Goal: Information Seeking & Learning: Learn about a topic

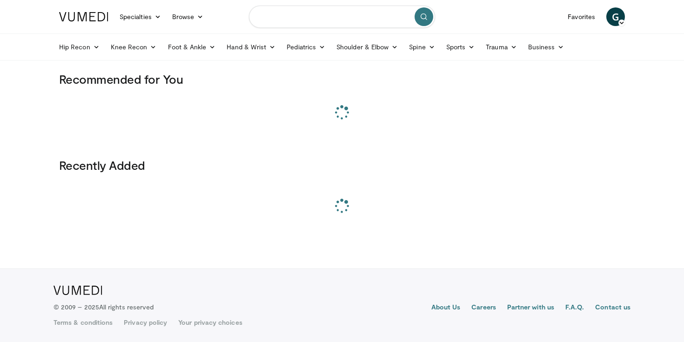
click at [276, 11] on input "Search topics, interventions" at bounding box center [342, 17] width 186 height 22
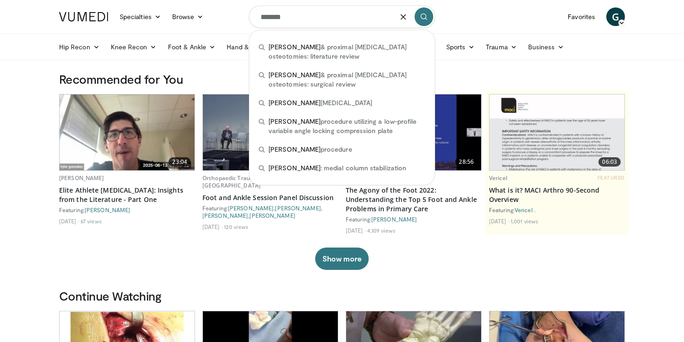
type input "*******"
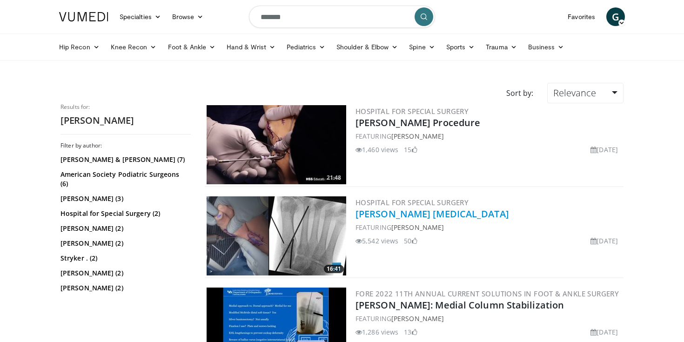
click at [416, 209] on link "[PERSON_NAME] [MEDICAL_DATA]" at bounding box center [431, 213] width 153 height 13
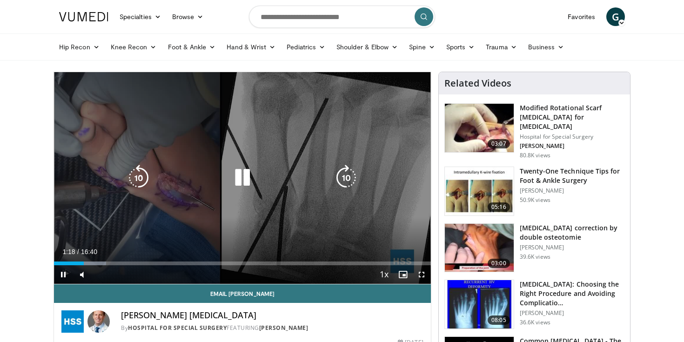
click at [243, 178] on icon "Video Player" at bounding box center [242, 178] width 26 height 26
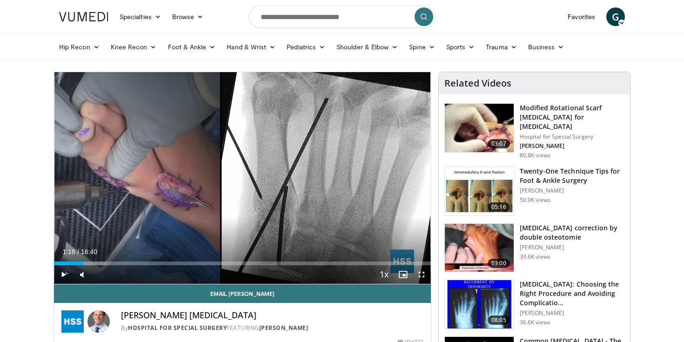
click at [243, 178] on div "10 seconds Tap to unmute" at bounding box center [242, 178] width 377 height 212
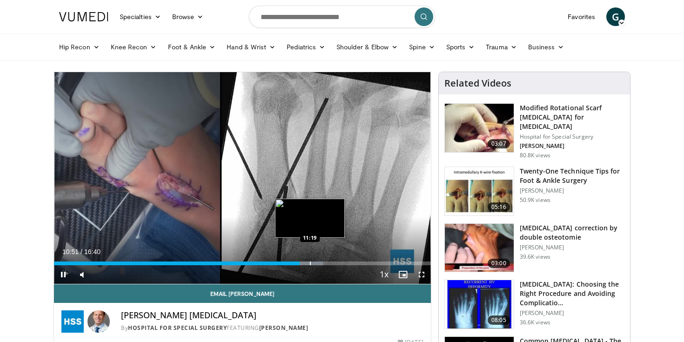
click at [308, 262] on div "Loaded : 71.38% 10:52 11:19" at bounding box center [242, 263] width 377 height 4
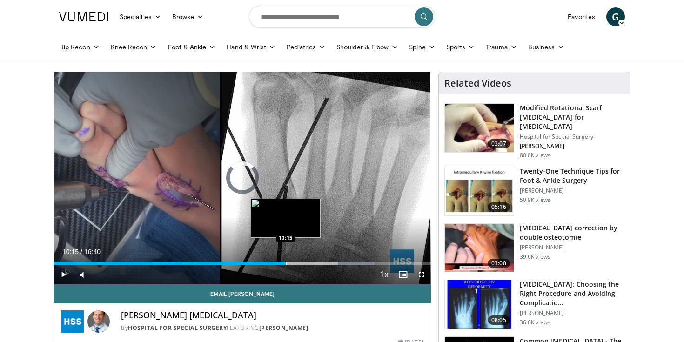
click at [285, 260] on div "Loaded : 85.04% 10:15 10:15" at bounding box center [242, 260] width 377 height 9
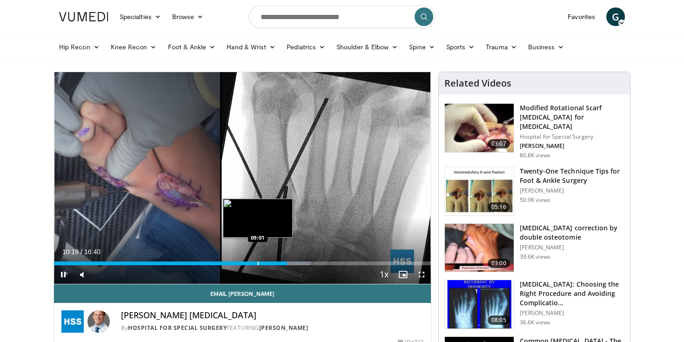
click at [258, 261] on div "Progress Bar" at bounding box center [258, 263] width 1 height 4
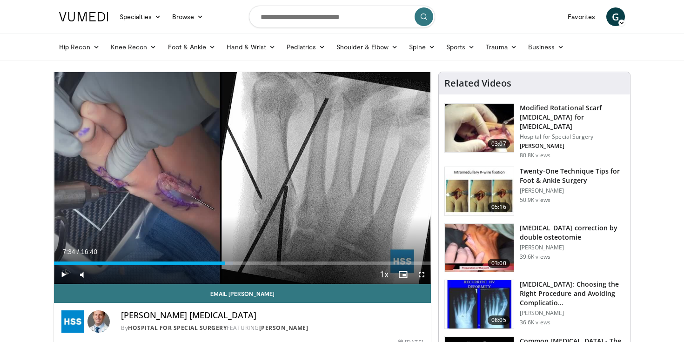
click at [225, 265] on div "Current Time 7:34 / Duration 16:40 Play Skip Backward Skip Forward Mute Loaded …" at bounding box center [242, 274] width 377 height 19
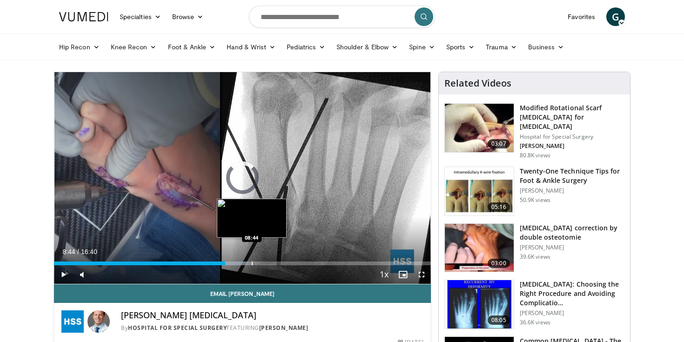
click at [251, 263] on div "Loaded : 51.55% 07:35 08:44" at bounding box center [242, 263] width 377 height 4
click at [256, 262] on div "Progress Bar" at bounding box center [255, 263] width 1 height 4
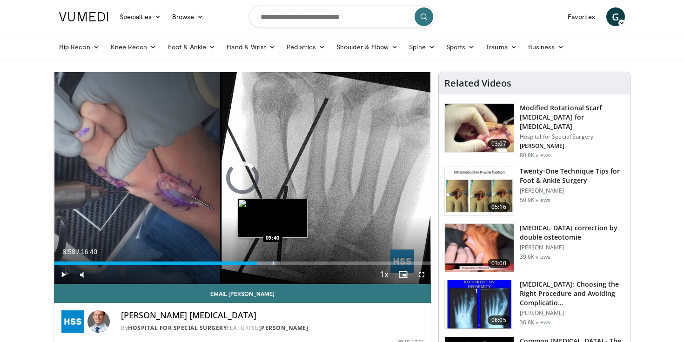
click at [273, 264] on div "Progress Bar" at bounding box center [273, 263] width 1 height 4
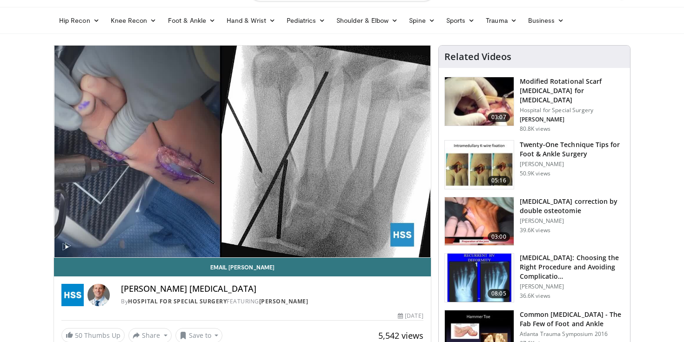
scroll to position [24, 0]
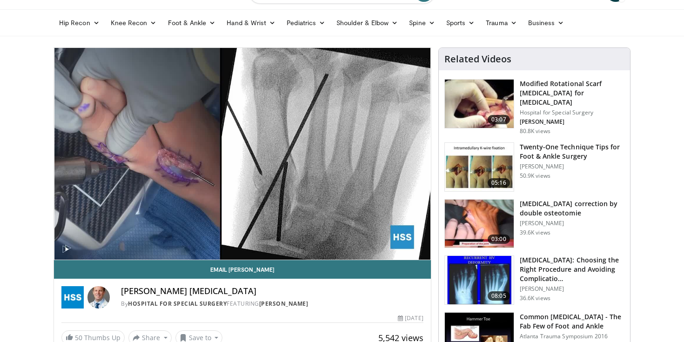
click at [564, 94] on h3 "Modified Rotational Scarf Osteotomy for Hallux Valgus" at bounding box center [572, 93] width 105 height 28
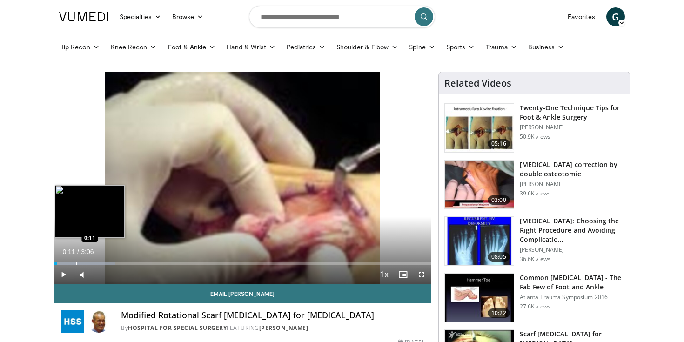
click at [76, 260] on div "Loaded : 16.13% 0:11 0:11" at bounding box center [242, 260] width 377 height 9
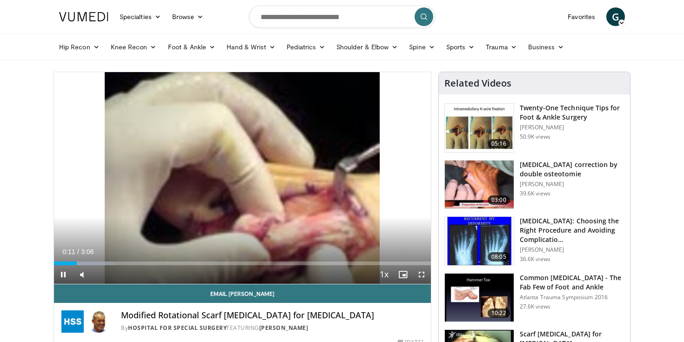
click at [106, 266] on div "Current Time 0:11 / Duration 3:06 Pause Skip Backward Skip Forward Mute 2% Load…" at bounding box center [242, 274] width 377 height 19
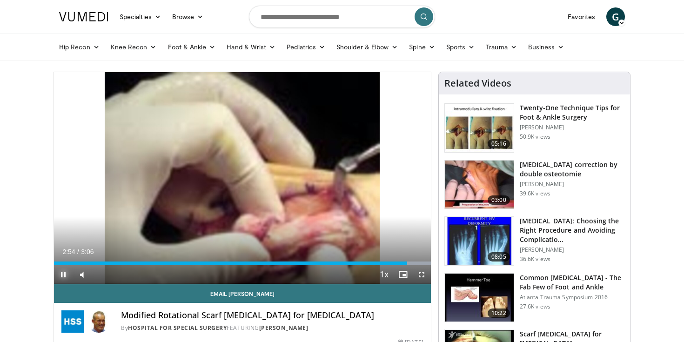
click at [64, 275] on span "Video Player" at bounding box center [63, 274] width 19 height 19
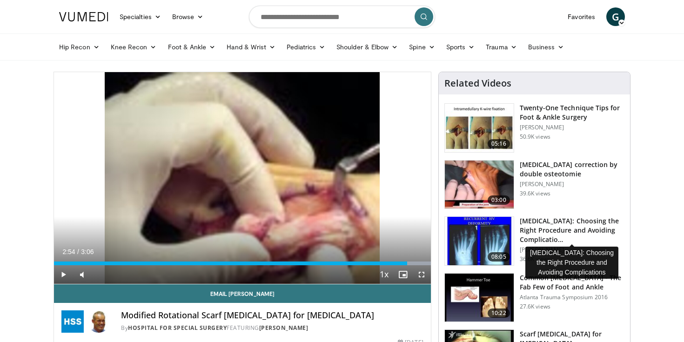
click at [552, 226] on h3 "[MEDICAL_DATA]: Choosing the Right Procedure and Avoiding Complicatio…" at bounding box center [572, 230] width 105 height 28
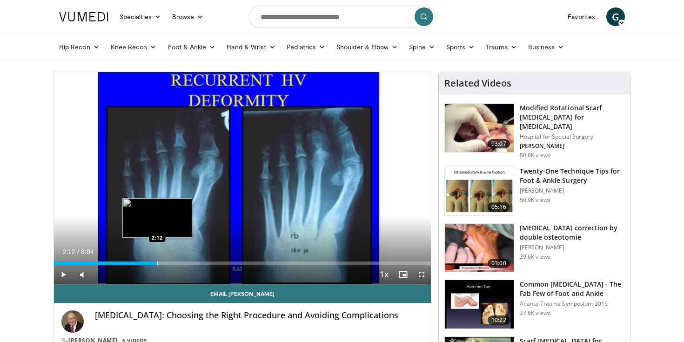
click at [157, 263] on div "Loaded : 38.85% 2:12 2:12" at bounding box center [242, 263] width 377 height 4
click at [169, 262] on div "Progress Bar" at bounding box center [169, 263] width 1 height 4
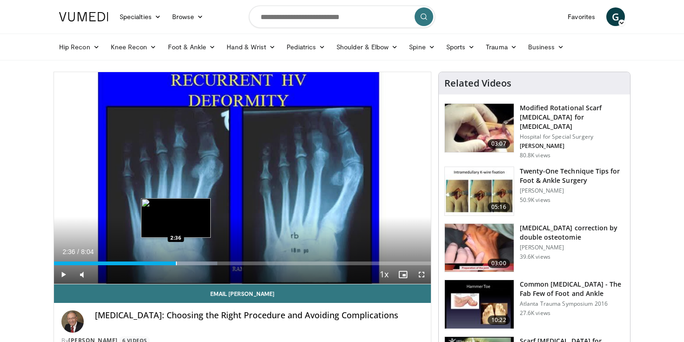
click at [176, 263] on div "Progress Bar" at bounding box center [176, 263] width 1 height 4
click at [184, 263] on div "Progress Bar" at bounding box center [183, 263] width 1 height 4
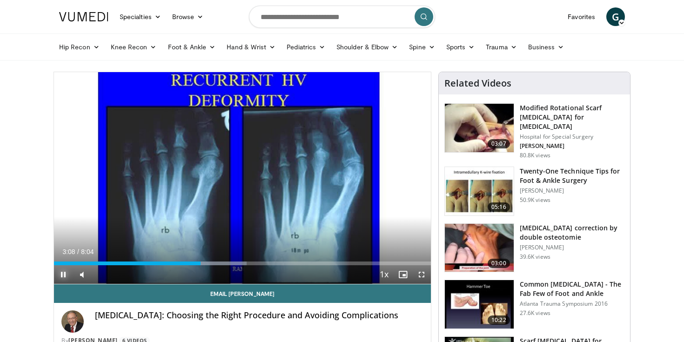
click at [67, 277] on span "Video Player" at bounding box center [63, 274] width 19 height 19
click at [62, 271] on span "Video Player" at bounding box center [63, 274] width 19 height 19
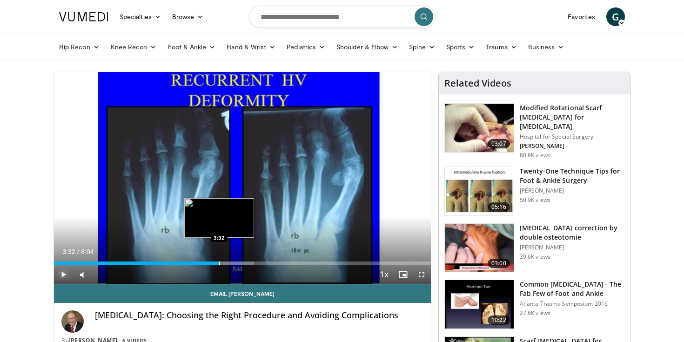
click at [219, 262] on div "Progress Bar" at bounding box center [219, 263] width 1 height 4
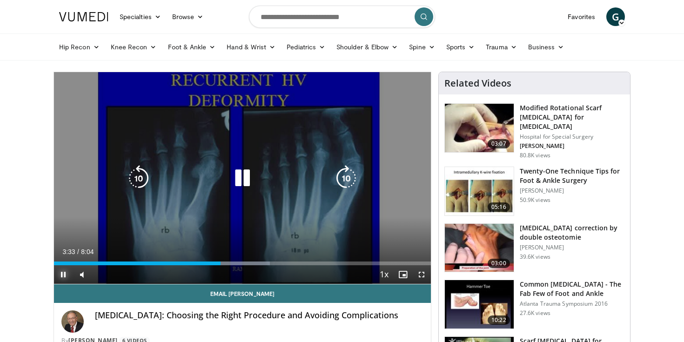
click at [0, 0] on div "Progress Bar" at bounding box center [0, 0] width 0 height 0
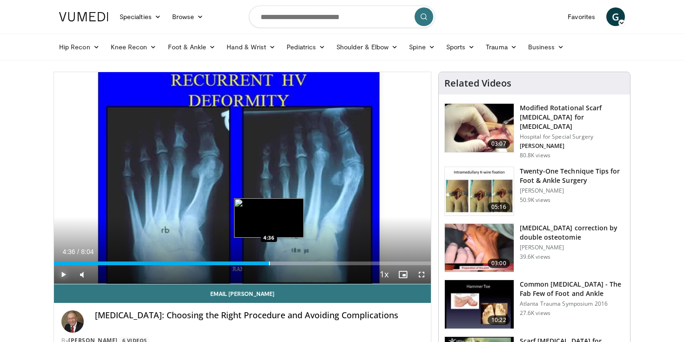
click at [269, 263] on div "Progress Bar" at bounding box center [269, 263] width 1 height 4
click at [277, 264] on div "Progress Bar" at bounding box center [277, 263] width 1 height 4
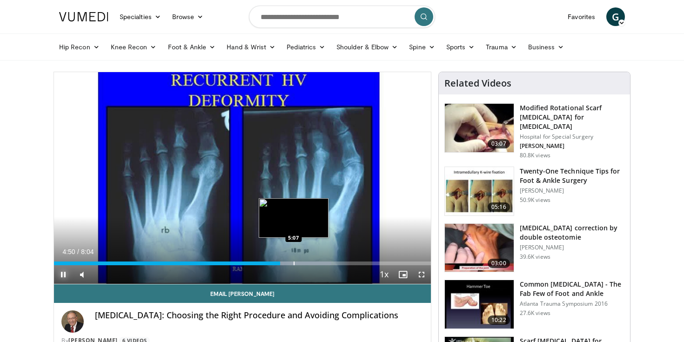
click at [293, 260] on div "Loaded : 73.61% 4:50 5:07" at bounding box center [242, 260] width 377 height 9
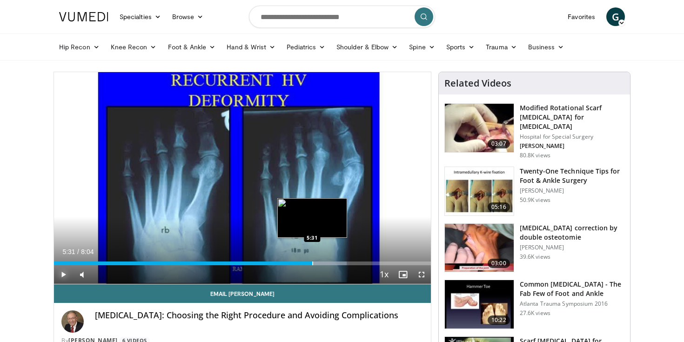
click at [312, 260] on div "Loaded : 77.70% 5:10 5:31" at bounding box center [242, 260] width 377 height 9
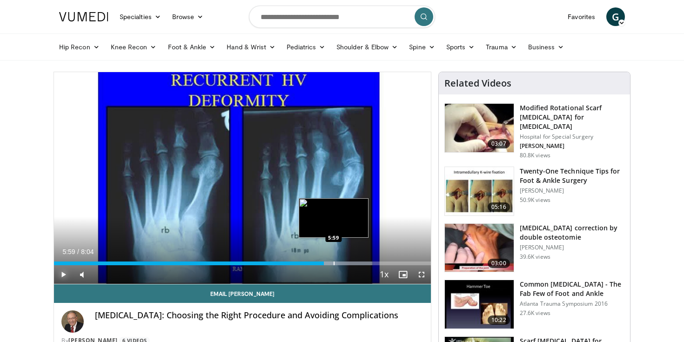
click at [333, 265] on div "Progress Bar" at bounding box center [333, 263] width 1 height 4
click at [348, 264] on div "Progress Bar" at bounding box center [348, 263] width 1 height 4
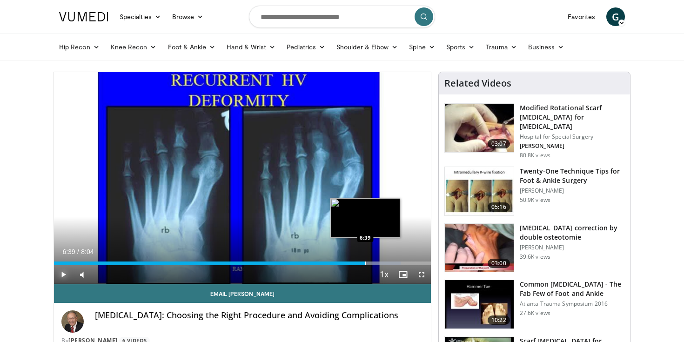
click at [365, 260] on div "Loaded : 92.02% 6:39 6:39" at bounding box center [242, 260] width 377 height 9
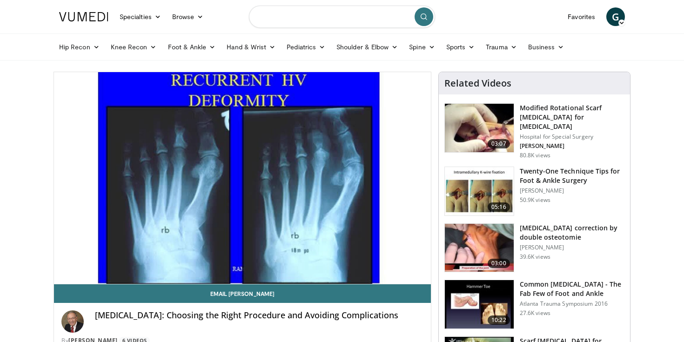
click at [291, 18] on input "Search topics, interventions" at bounding box center [342, 17] width 186 height 22
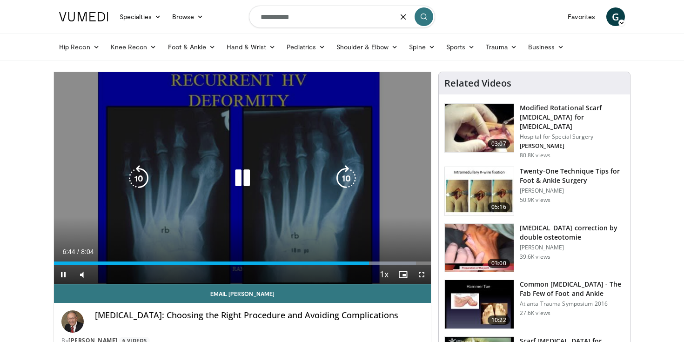
type input "**********"
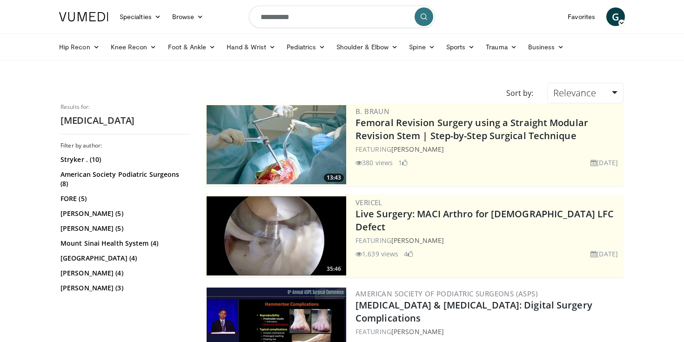
scroll to position [6, 0]
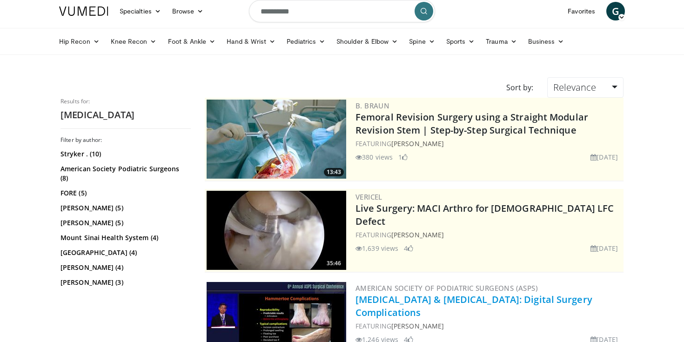
click at [426, 301] on link "[MEDICAL_DATA] & [MEDICAL_DATA]: Digital Surgery Complications" at bounding box center [473, 306] width 237 height 26
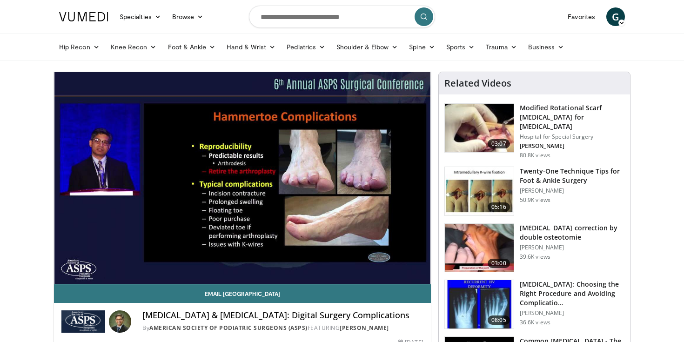
click at [117, 264] on div "10 seconds Tap to unmute" at bounding box center [242, 178] width 377 height 212
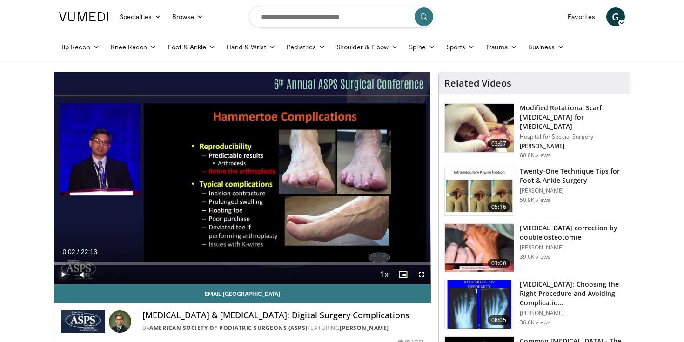
click at [62, 274] on span "Video Player" at bounding box center [63, 274] width 19 height 19
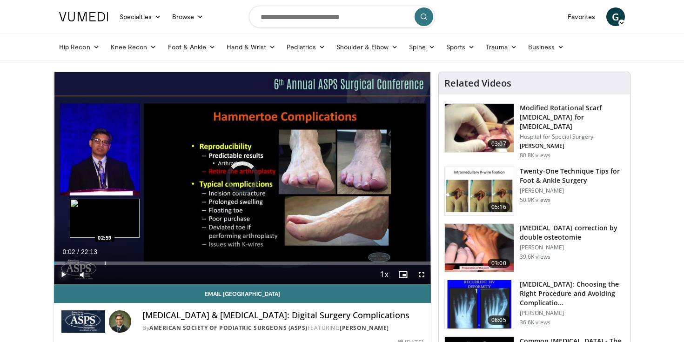
click at [105, 265] on div "Progress Bar" at bounding box center [105, 263] width 1 height 4
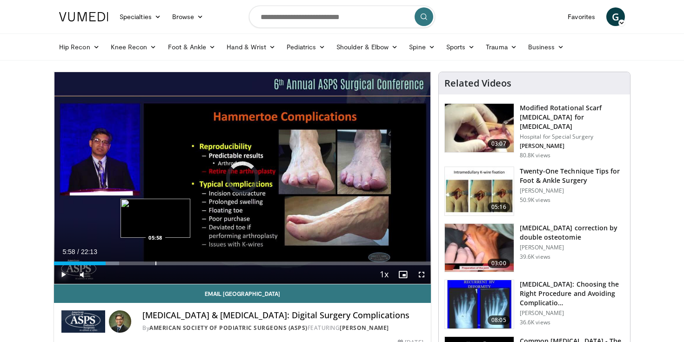
click at [155, 262] on div "Progress Bar" at bounding box center [155, 263] width 1 height 4
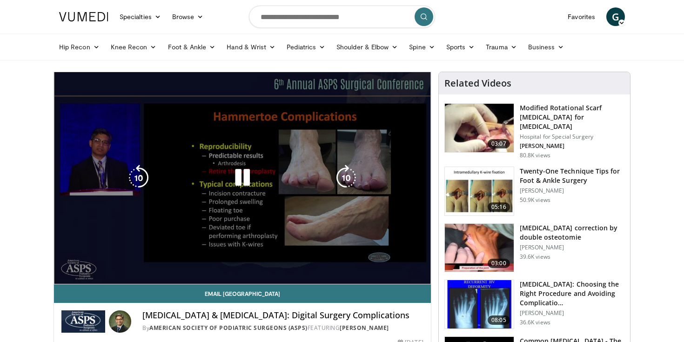
click at [202, 260] on div "Loaded : 28.52% 06:00 08:40" at bounding box center [242, 260] width 377 height 9
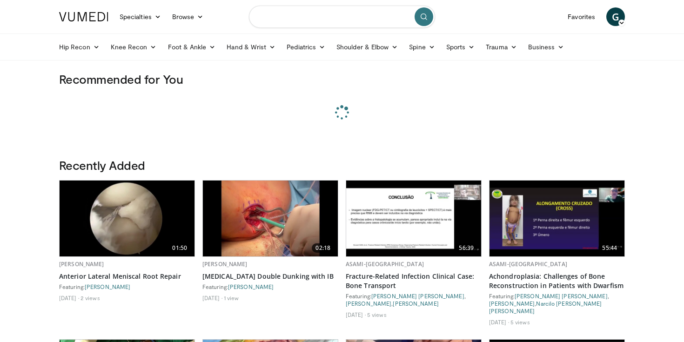
click at [290, 17] on input "Search topics, interventions" at bounding box center [342, 17] width 186 height 22
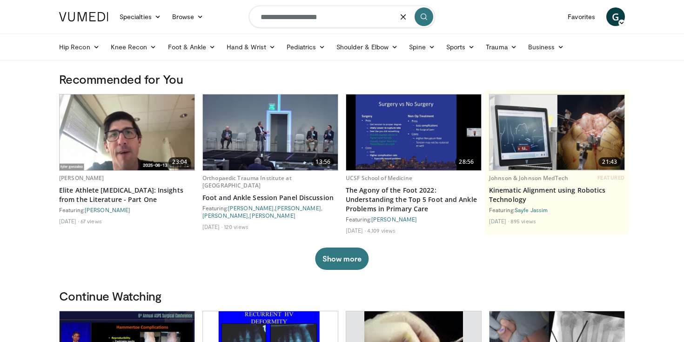
type input "**********"
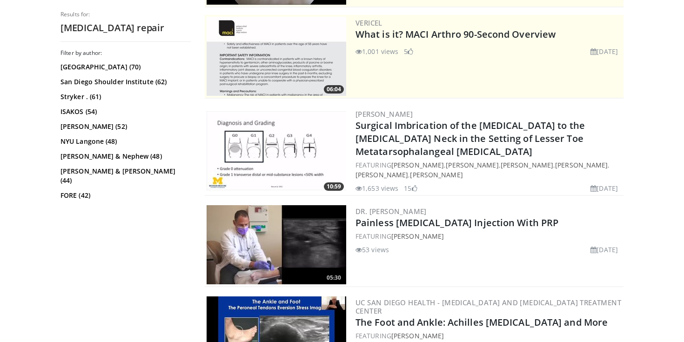
scroll to position [183, 0]
